Goal: Information Seeking & Learning: Learn about a topic

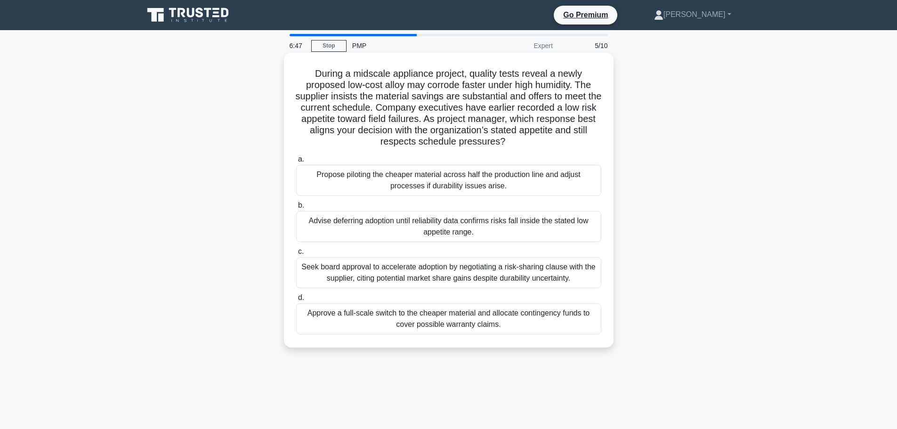
click at [499, 228] on div "Advise deferring adoption until reliability data confirms risks fall inside the…" at bounding box center [448, 226] width 305 height 31
click at [296, 209] on input "b. Advise deferring adoption until reliability data confirms risks fall inside …" at bounding box center [296, 205] width 0 height 6
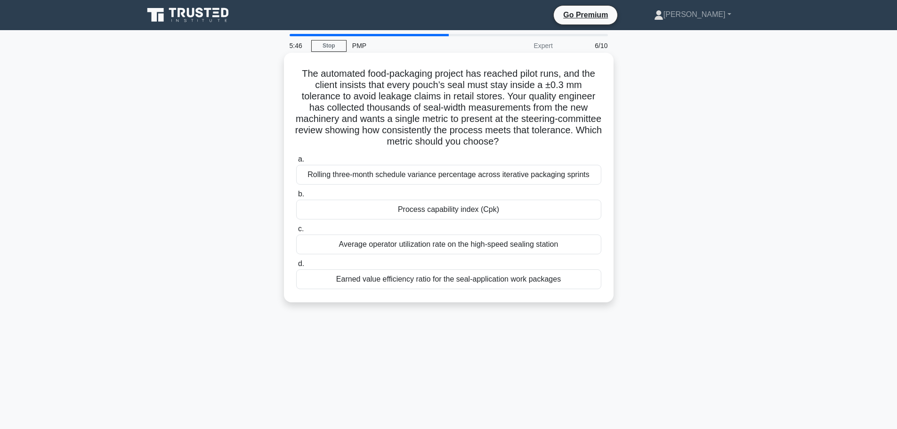
click at [561, 172] on div "Rolling three-month schedule variance percentage across iterative packaging spr…" at bounding box center [448, 175] width 305 height 20
click at [296, 162] on input "a. Rolling three-month schedule variance percentage across iterative packaging …" at bounding box center [296, 159] width 0 height 6
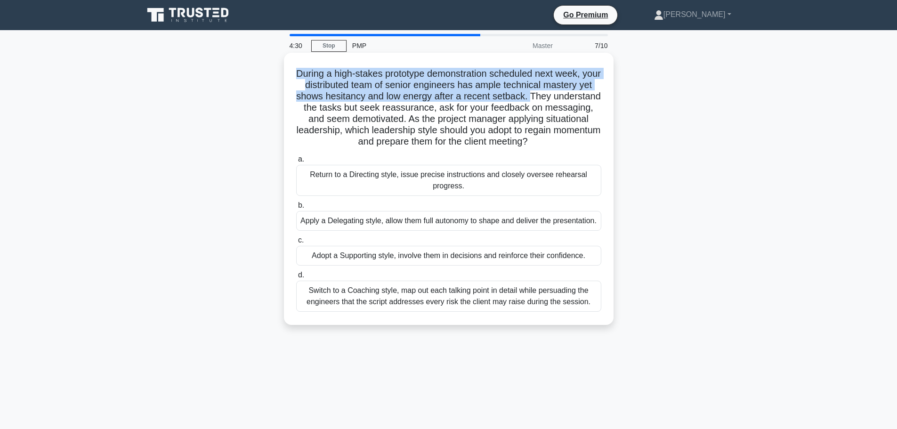
drag, startPoint x: 564, startPoint y: 97, endPoint x: 293, endPoint y: 75, distance: 272.1
click at [293, 75] on div "During a high-stakes prototype demonstration scheduled next week, your distribu…" at bounding box center [449, 188] width 322 height 265
copy h5 "During a high-stakes prototype demonstration scheduled next week, your distribu…"
drag, startPoint x: 309, startPoint y: 301, endPoint x: 563, endPoint y: 313, distance: 254.0
click at [592, 312] on div "Switch to a Coaching style, map out each talking point in detail while persuadi…" at bounding box center [448, 296] width 305 height 31
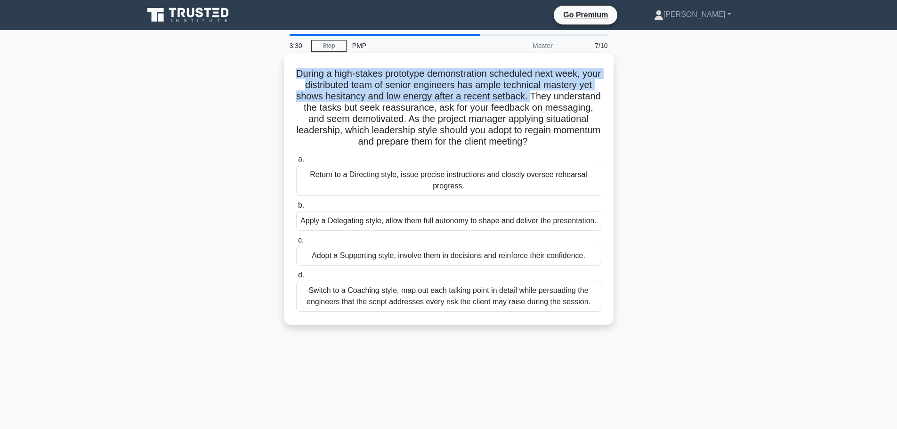
copy div "Switch to a Coaching style, map out each talking point in detail while persuadi…"
click at [414, 297] on div "Switch to a Coaching style, map out each talking point in detail while persuadi…" at bounding box center [448, 296] width 305 height 31
click at [296, 278] on input "d. Switch to a Coaching style, map out each talking point in detail while persu…" at bounding box center [296, 275] width 0 height 6
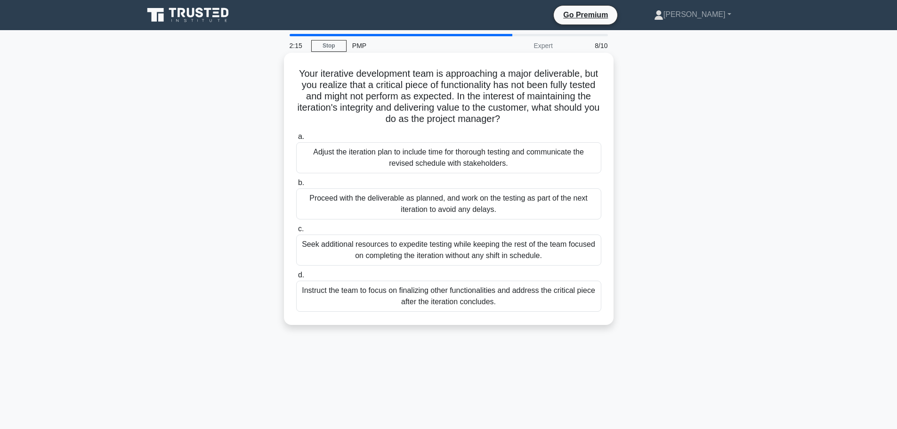
click at [376, 155] on div "Adjust the iteration plan to include time for thorough testing and communicate …" at bounding box center [448, 157] width 305 height 31
click at [296, 140] on input "a. Adjust the iteration plan to include time for thorough testing and communica…" at bounding box center [296, 137] width 0 height 6
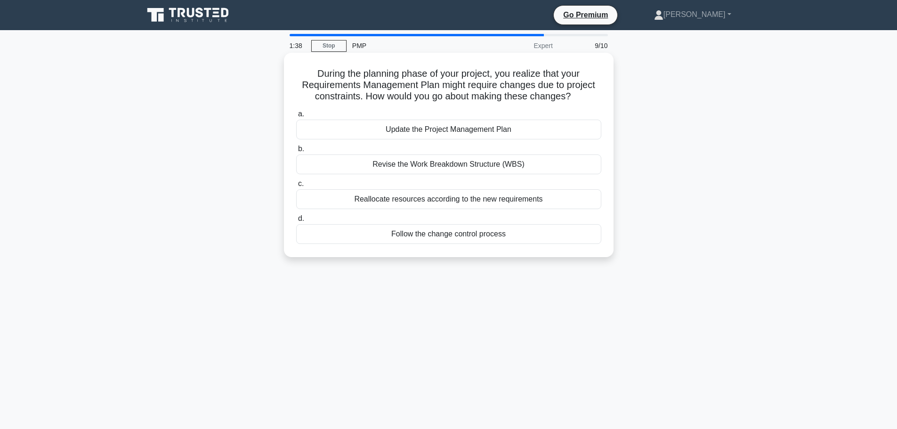
click at [500, 135] on div "Update the Project Management Plan" at bounding box center [448, 130] width 305 height 20
click at [296, 117] on input "a. Update the Project Management Plan" at bounding box center [296, 114] width 0 height 6
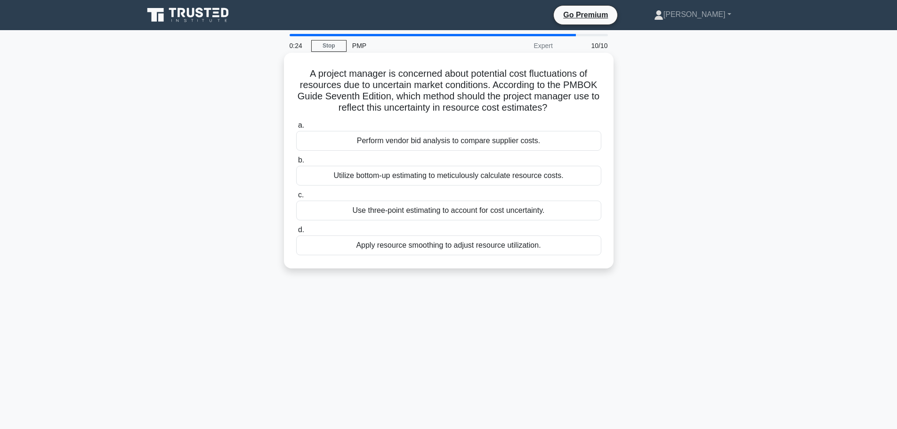
click at [478, 217] on div "Use three-point estimating to account for cost uncertainty." at bounding box center [448, 211] width 305 height 20
click at [296, 198] on input "c. Use three-point estimating to account for cost uncertainty." at bounding box center [296, 195] width 0 height 6
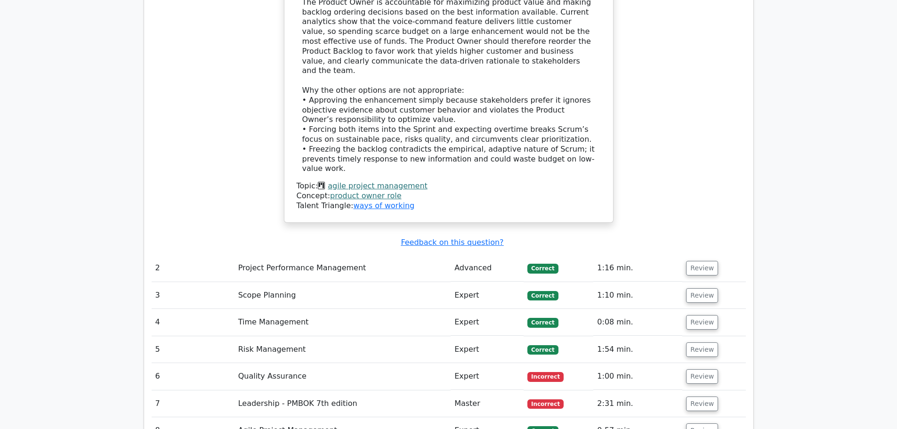
scroll to position [1365, 0]
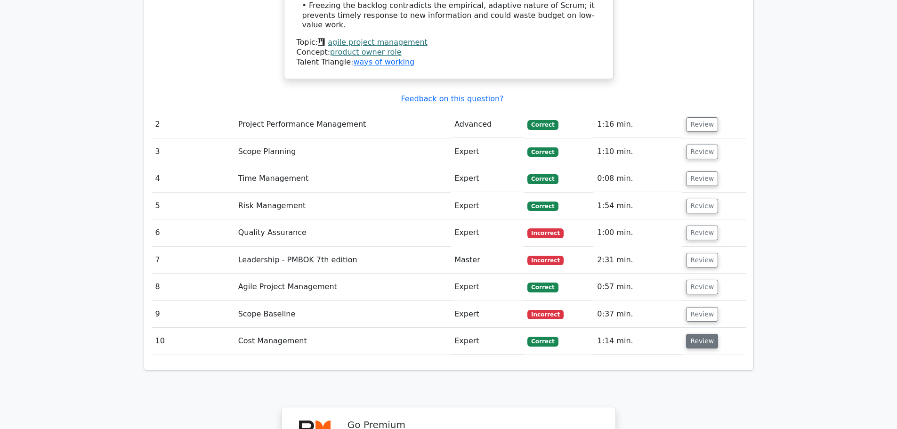
click at [700, 334] on button "Review" at bounding box center [702, 341] width 32 height 15
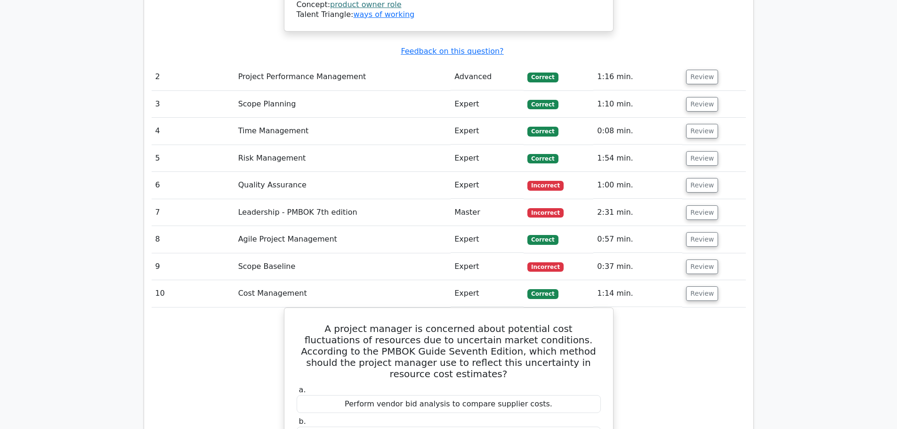
scroll to position [1412, 0]
click at [699, 260] on button "Review" at bounding box center [702, 267] width 32 height 15
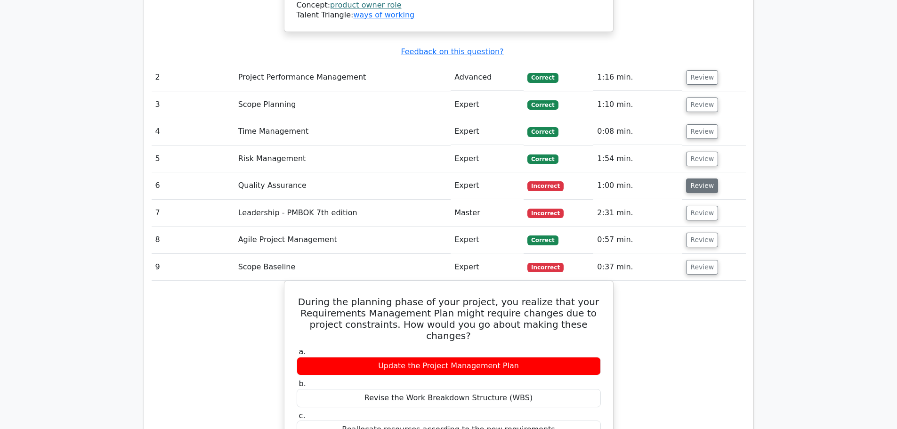
click at [700, 178] on button "Review" at bounding box center [702, 185] width 32 height 15
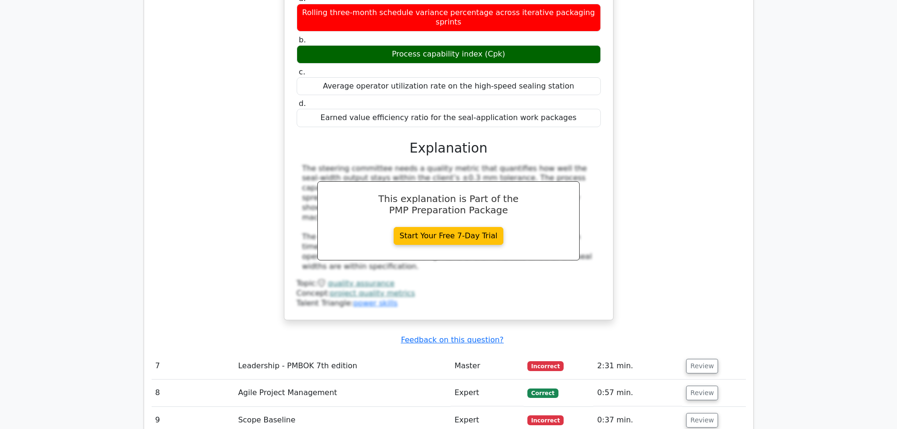
scroll to position [1742, 0]
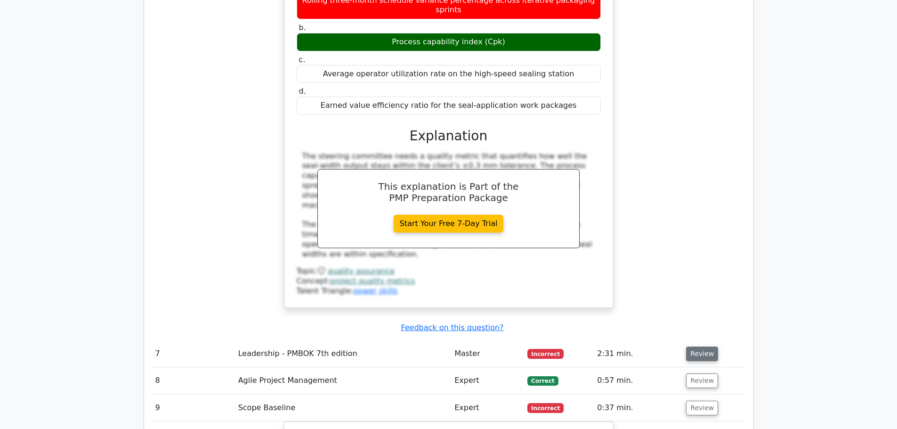
click at [699, 346] on button "Review" at bounding box center [702, 353] width 32 height 15
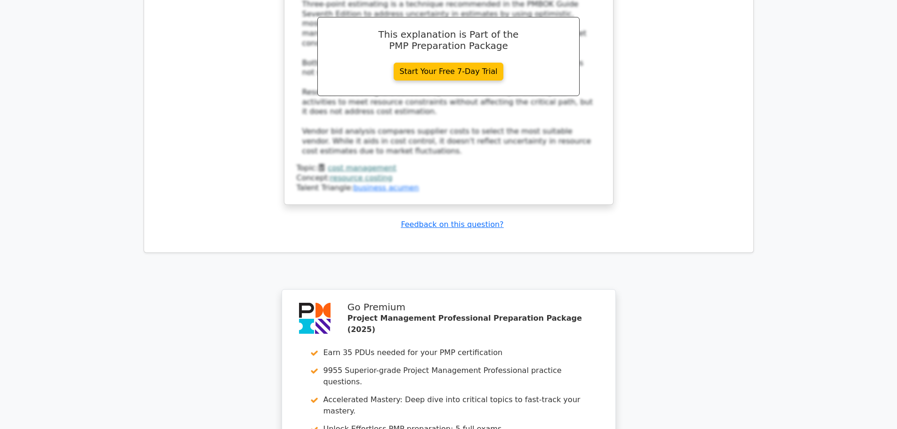
scroll to position [3483, 0]
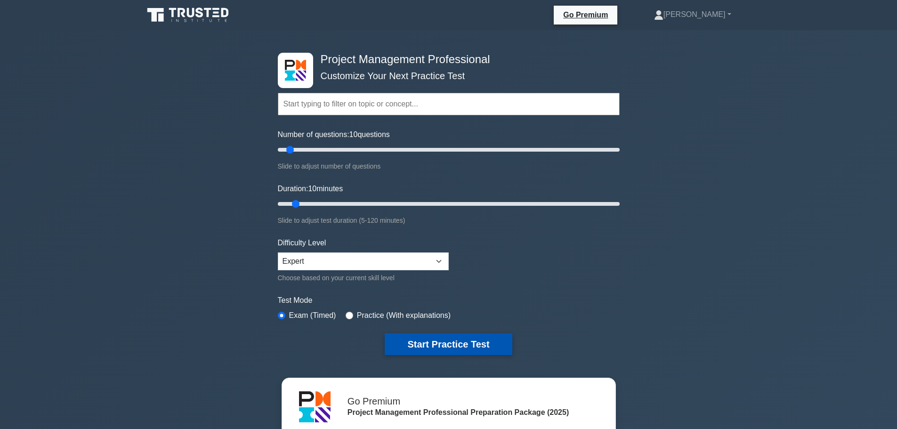
click at [439, 345] on button "Start Practice Test" at bounding box center [448, 344] width 127 height 22
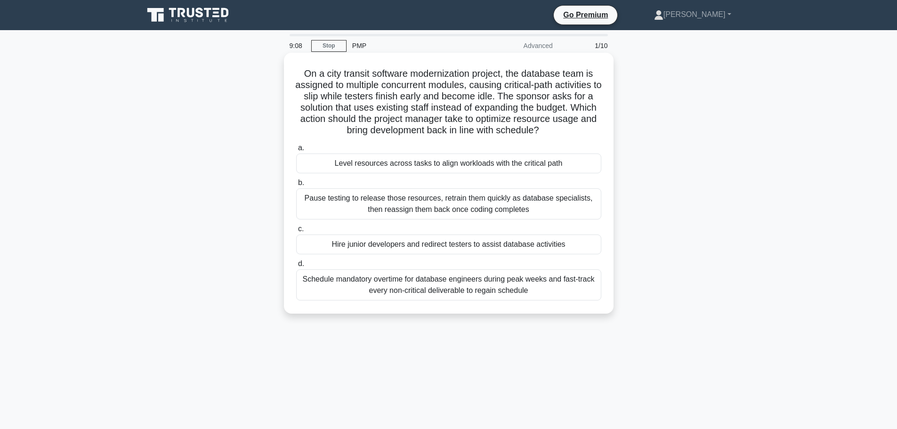
drag, startPoint x: 301, startPoint y: 74, endPoint x: 584, endPoint y: 129, distance: 288.3
click at [584, 129] on h5 "On a city transit software modernization project, the database team is assigned…" at bounding box center [448, 102] width 307 height 69
copy h5 "On a city transit software modernization project, the database team is assigned…"
click at [598, 127] on h5 "On a city transit software modernization project, the database team is assigned…" at bounding box center [448, 102] width 307 height 69
click at [541, 165] on div "Level resources across tasks to align workloads with the critical path" at bounding box center [448, 163] width 305 height 20
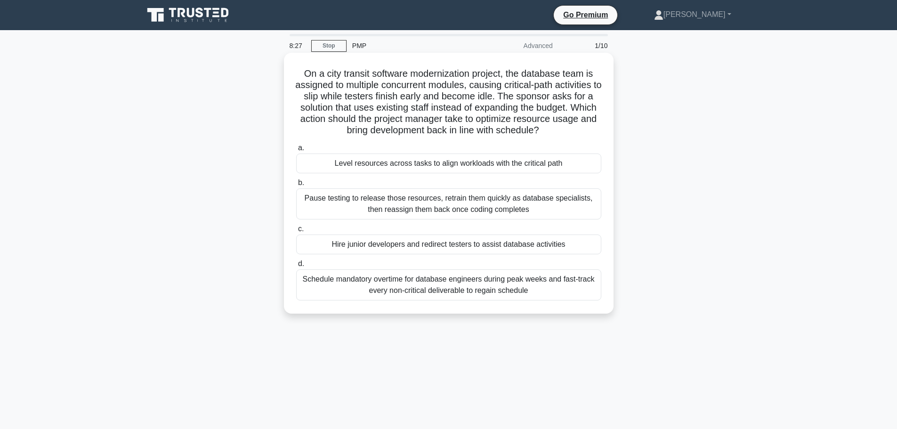
click at [296, 151] on input "a. Level resources across tasks to align workloads with the critical path" at bounding box center [296, 148] width 0 height 6
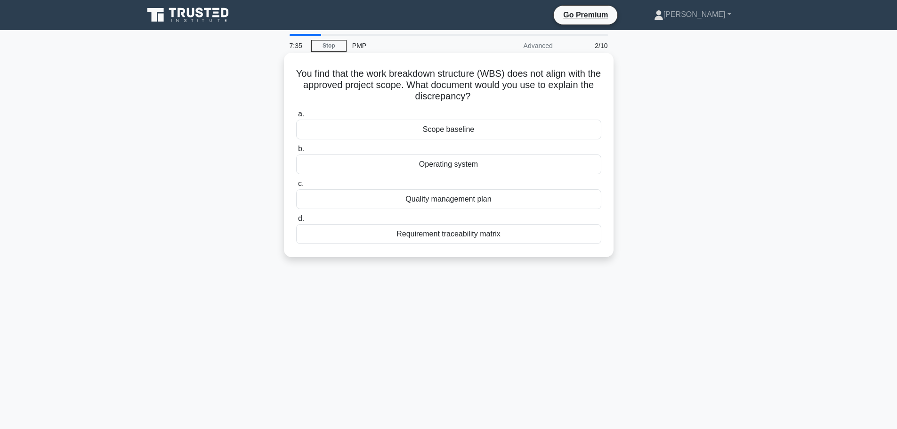
click at [504, 128] on div "Scope baseline" at bounding box center [448, 130] width 305 height 20
click at [296, 117] on input "a. Scope baseline" at bounding box center [296, 114] width 0 height 6
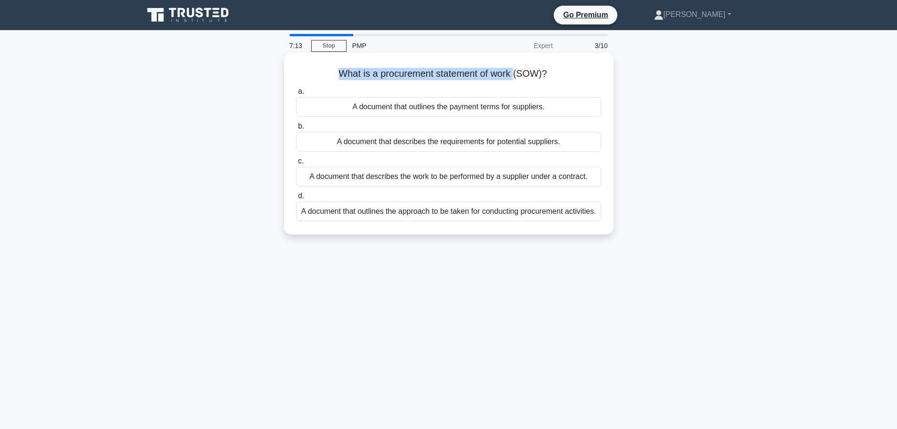
drag, startPoint x: 337, startPoint y: 74, endPoint x: 514, endPoint y: 69, distance: 177.5
click at [514, 69] on h5 "What is a procurement statement of work (SOW)? .spinner_0XTQ{transform-origin:c…" at bounding box center [448, 74] width 307 height 12
copy h5 "What is a procurement statement of work"
drag, startPoint x: 477, startPoint y: 139, endPoint x: 471, endPoint y: 151, distance: 13.1
click at [471, 151] on div "A document that describes the requirements for potential suppliers." at bounding box center [448, 142] width 305 height 20
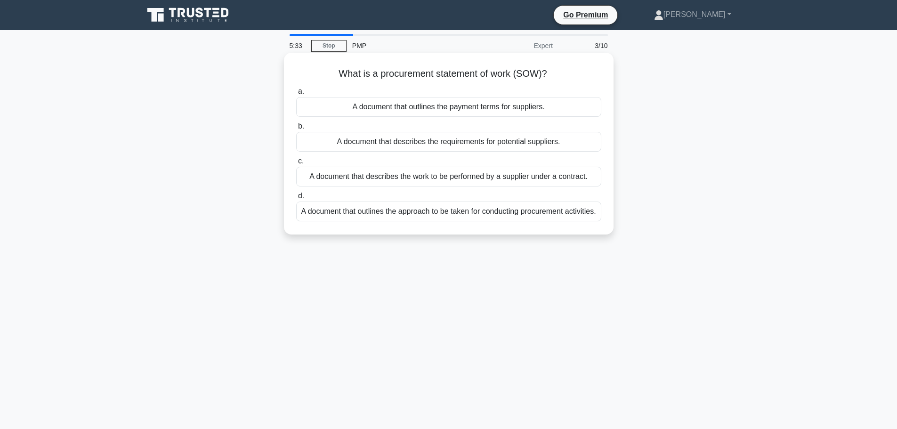
click at [560, 174] on div "A document that describes the work to be performed by a supplier under a contra…" at bounding box center [448, 177] width 305 height 20
click at [296, 164] on input "c. A document that describes the work to be performed by a supplier under a con…" at bounding box center [296, 161] width 0 height 6
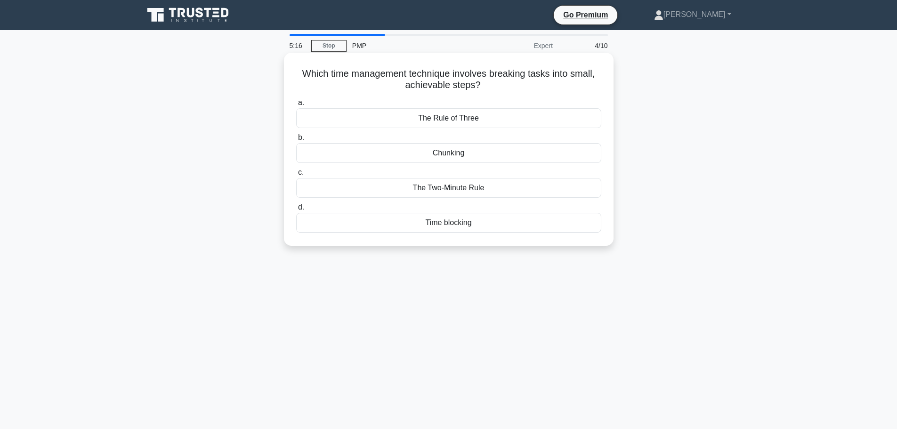
click at [491, 153] on div "Chunking" at bounding box center [448, 153] width 305 height 20
click at [296, 141] on input "b. Chunking" at bounding box center [296, 138] width 0 height 6
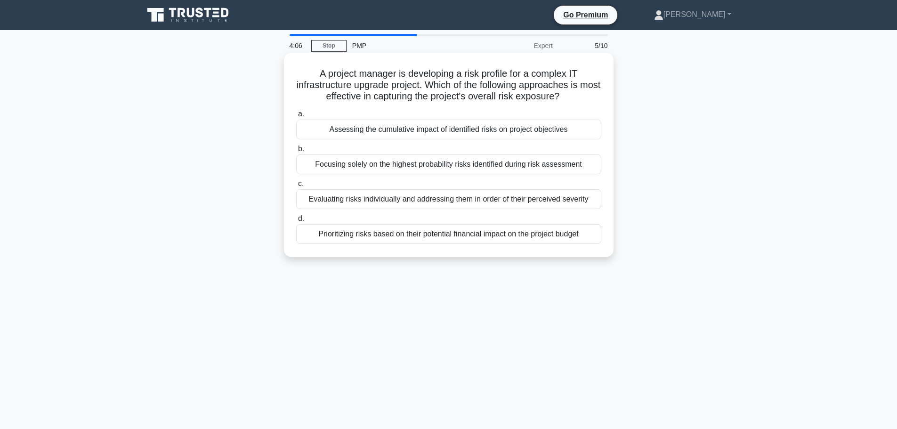
click at [410, 203] on div "Evaluating risks individually and addressing them in order of their perceived s…" at bounding box center [448, 199] width 305 height 20
click at [296, 187] on input "c. Evaluating risks individually and addressing them in order of their perceive…" at bounding box center [296, 184] width 0 height 6
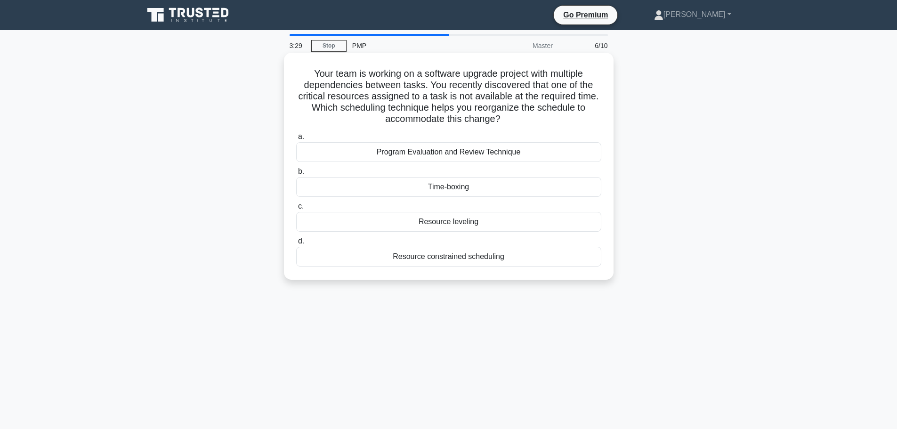
click at [493, 193] on div "Time-boxing" at bounding box center [448, 187] width 305 height 20
click at [296, 175] on input "b. Time-boxing" at bounding box center [296, 172] width 0 height 6
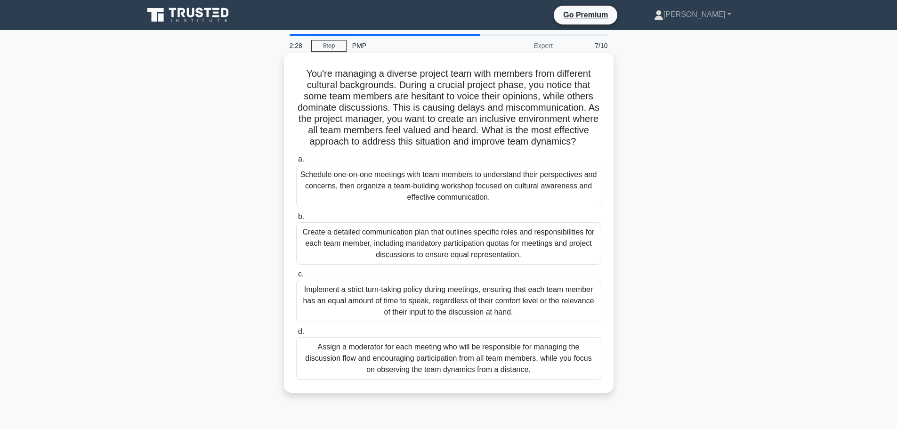
click at [514, 202] on div "Schedule one-on-one meetings with team members to understand their perspectives…" at bounding box center [448, 186] width 305 height 42
click at [296, 162] on input "a. Schedule one-on-one meetings with team members to understand their perspecti…" at bounding box center [296, 159] width 0 height 6
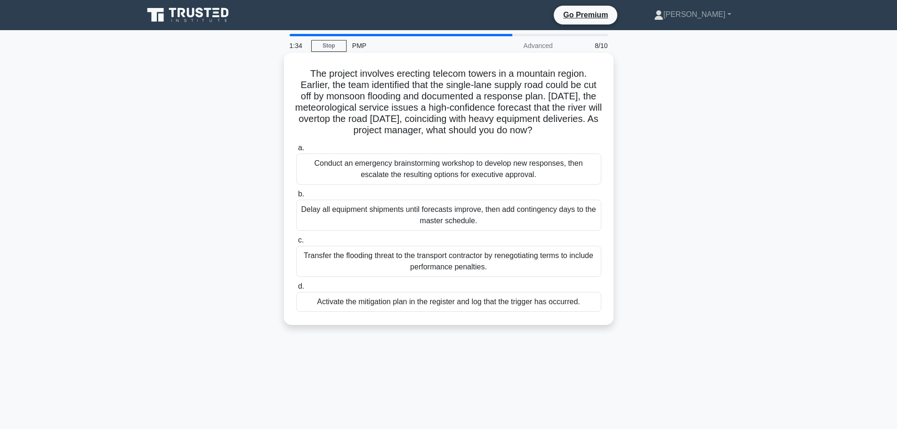
click at [472, 304] on div "Activate the mitigation plan in the register and log that the trigger has occur…" at bounding box center [448, 302] width 305 height 20
click at [296, 289] on input "d. Activate the mitigation plan in the register and log that the trigger has oc…" at bounding box center [296, 286] width 0 height 6
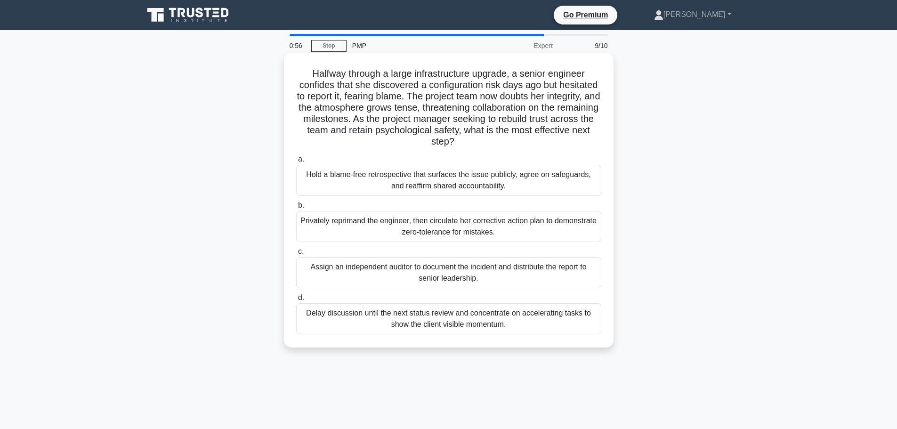
click at [524, 176] on div "Hold a blame-free retrospective that surfaces the issue publicly, agree on safe…" at bounding box center [448, 180] width 305 height 31
click at [296, 162] on input "a. Hold a blame-free retrospective that surfaces the issue publicly, agree on s…" at bounding box center [296, 159] width 0 height 6
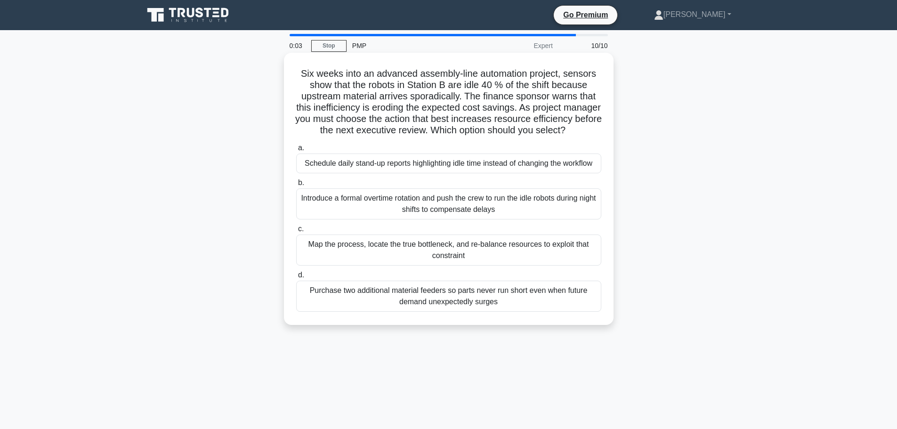
click at [503, 264] on div "Map the process, locate the true bottleneck, and re-balance resources to exploi…" at bounding box center [448, 249] width 305 height 31
click at [296, 232] on input "c. Map the process, locate the true bottleneck, and re-balance resources to exp…" at bounding box center [296, 229] width 0 height 6
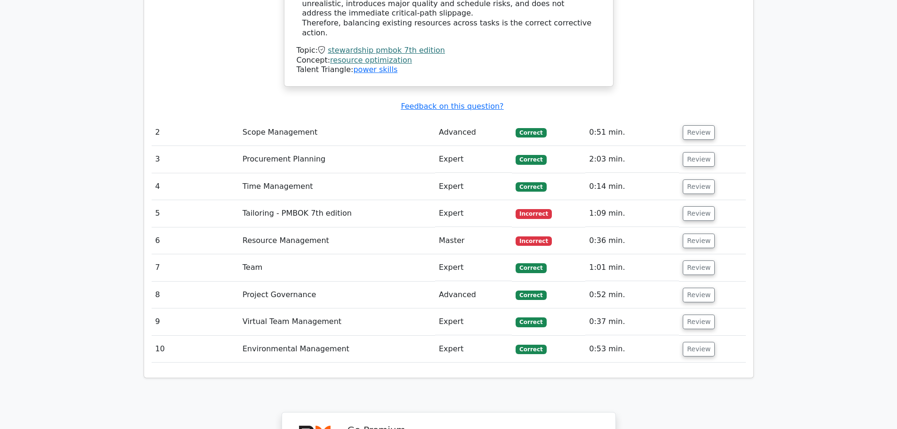
scroll to position [1412, 0]
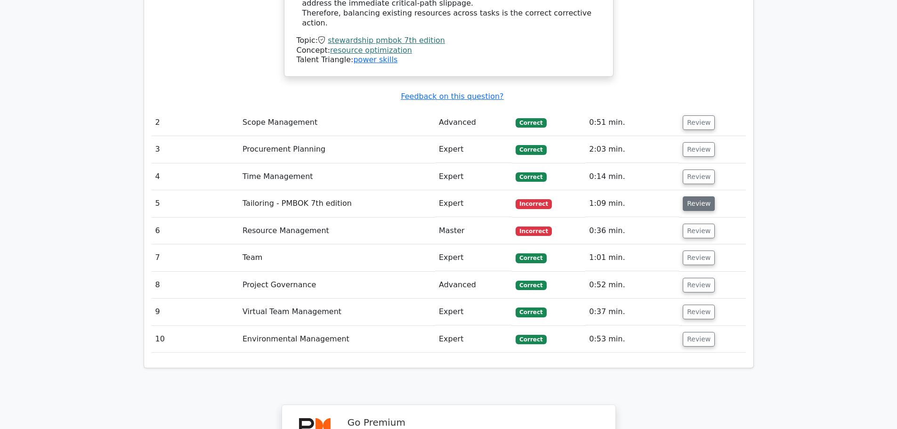
click at [701, 196] on button "Review" at bounding box center [699, 203] width 32 height 15
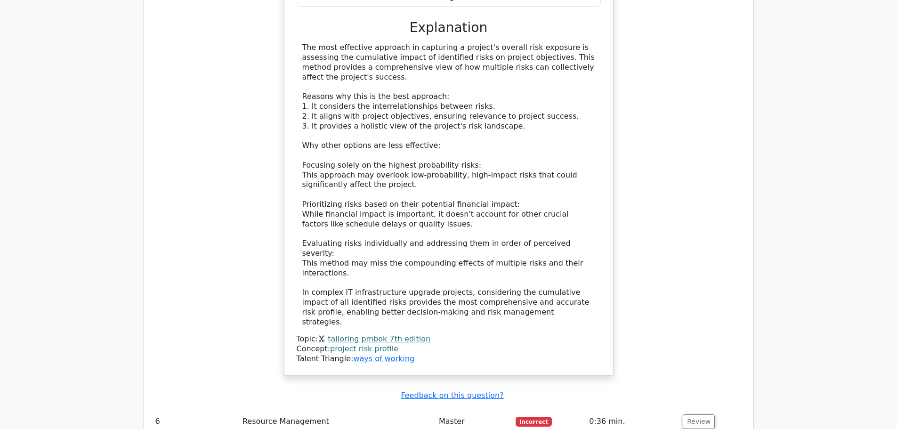
scroll to position [1789, 0]
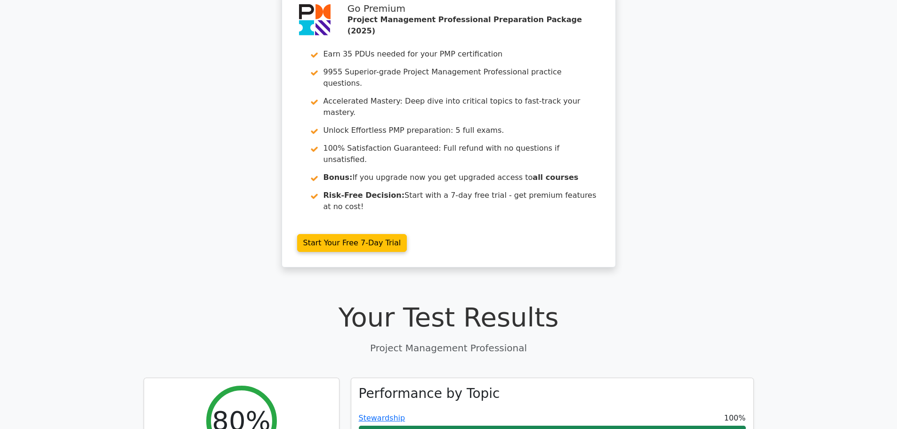
scroll to position [0, 0]
